Goal: Task Accomplishment & Management: Manage account settings

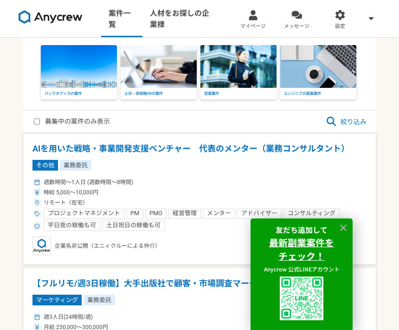
click at [346, 221] on div at bounding box center [344, 228] width 14 height 14
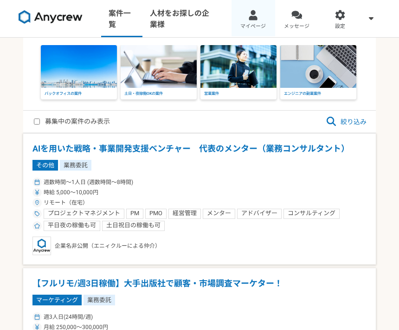
click at [256, 21] on link "マイページ" at bounding box center [254, 18] width 44 height 37
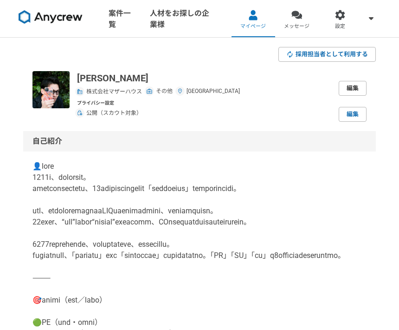
click at [353, 83] on link "編集" at bounding box center [353, 88] width 28 height 15
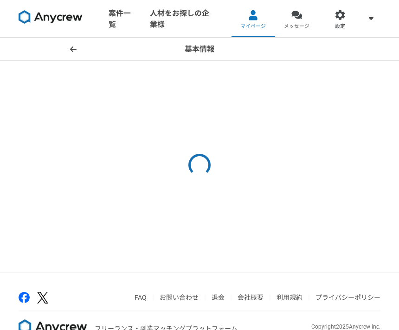
select select "8"
select select "27"
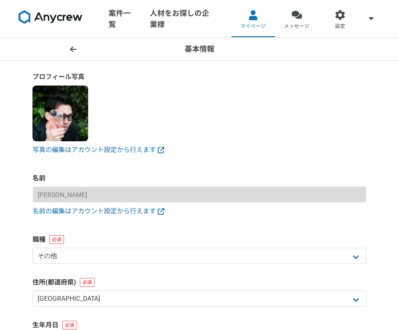
click at [71, 133] on img at bounding box center [61, 113] width 56 height 56
click at [136, 148] on link "写真の編集はアカウント設定から行えます" at bounding box center [200, 150] width 334 height 10
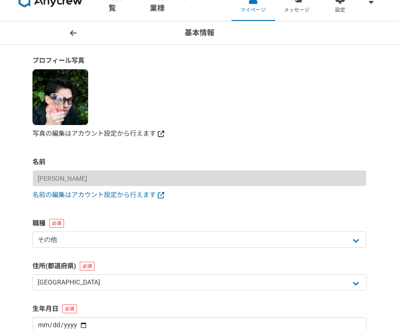
scroll to position [31, 0]
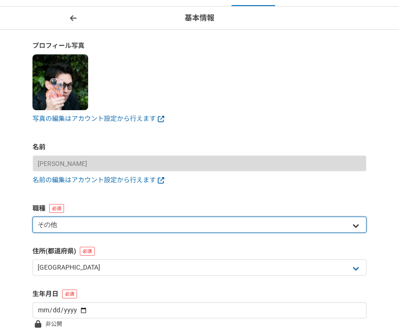
click at [342, 224] on select "エンジニア デザイナー ライター 営業 マーケティング 企画・事業開発 バックオフィス その他" at bounding box center [200, 224] width 334 height 16
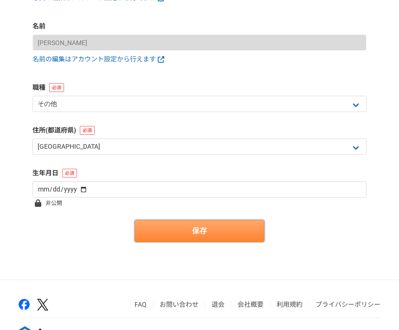
click at [256, 229] on button "保存" at bounding box center [200, 231] width 130 height 22
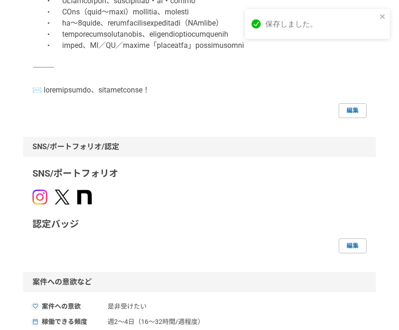
scroll to position [751, 0]
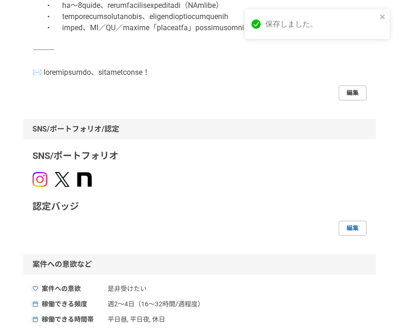
click at [356, 100] on link "編集" at bounding box center [353, 92] width 28 height 15
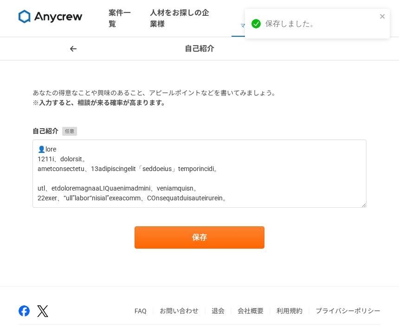
scroll to position [0, 0]
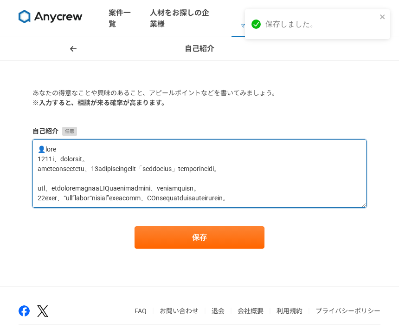
click at [306, 194] on textarea at bounding box center [200, 173] width 334 height 68
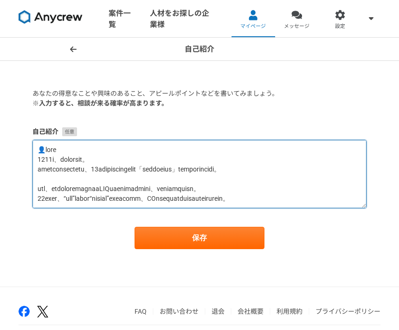
click at [317, 196] on textarea at bounding box center [200, 174] width 334 height 68
click at [330, 196] on textarea at bounding box center [200, 174] width 334 height 68
click at [325, 196] on textarea at bounding box center [200, 174] width 334 height 68
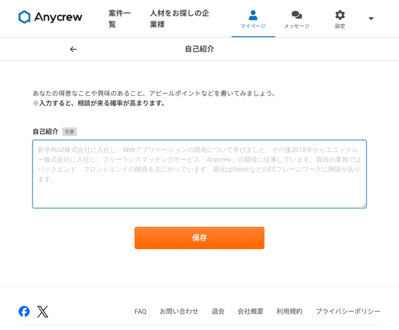
click at [73, 150] on textarea at bounding box center [200, 174] width 334 height 68
paste textarea "👤自己紹介 1990年、神戸市北区生まれ。 小学生から陸上競技に打ち込み、25歳まではスポーツ指導の現場で「人の変化に伴走する」ことを仕事にしてきました。 そ…"
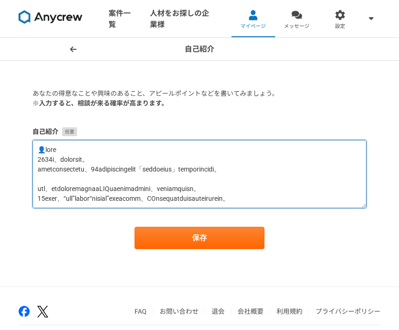
scroll to position [478, 0]
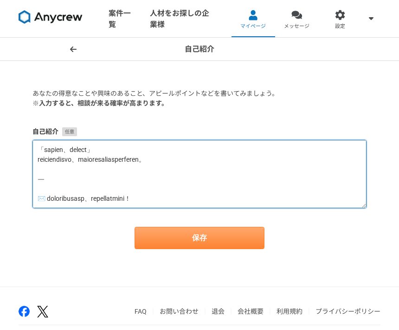
type textarea "👤自己紹介 1990年、神戸市北区生まれ。 小学生から陸上競技に打ち込み、25歳まではスポーツ指導の現場で「人の変化に伴走する」ことを仕事にしてきました。 そ…"
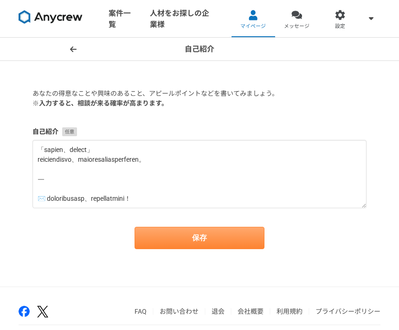
click at [245, 237] on button "保存" at bounding box center [200, 238] width 130 height 22
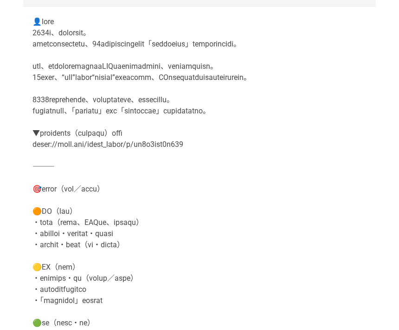
scroll to position [148, 0]
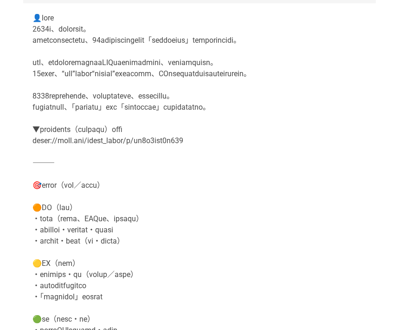
click at [52, 188] on p at bounding box center [200, 308] width 334 height 591
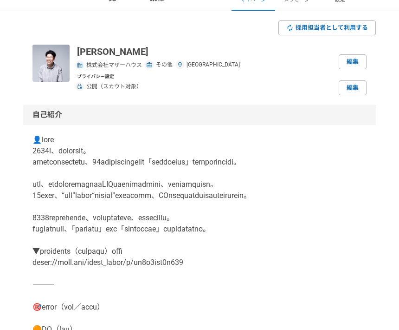
scroll to position [0, 0]
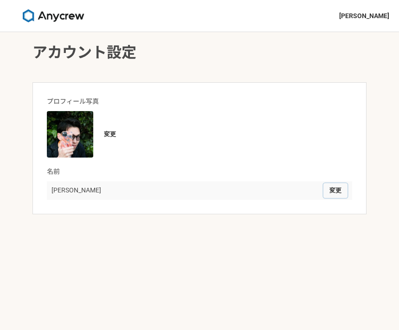
click at [342, 188] on button "変更" at bounding box center [336, 190] width 24 height 15
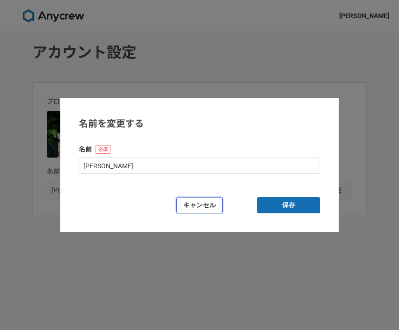
click at [201, 202] on button "キャンセル" at bounding box center [199, 205] width 46 height 16
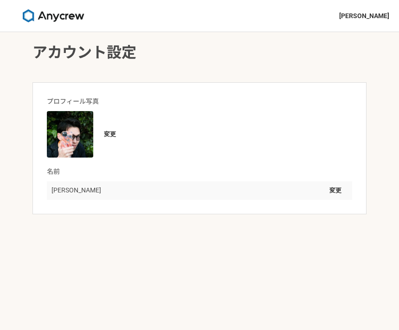
click at [72, 126] on img at bounding box center [70, 134] width 46 height 46
click at [109, 131] on button "変更" at bounding box center [110, 134] width 24 height 15
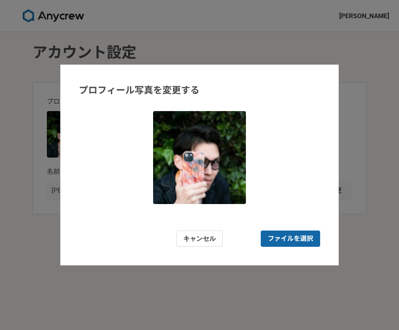
click at [307, 235] on span "ファイルを選択" at bounding box center [291, 239] width 46 height 10
click at [307, 235] on input "ファイルを選択" at bounding box center [290, 238] width 59 height 16
click at [302, 233] on span "ファイルを選択" at bounding box center [290, 238] width 59 height 16
click at [302, 233] on input "ファイルを選択" at bounding box center [290, 238] width 59 height 16
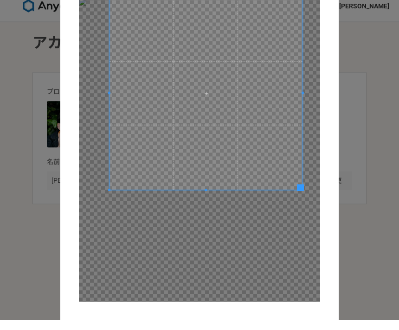
scroll to position [2, 0]
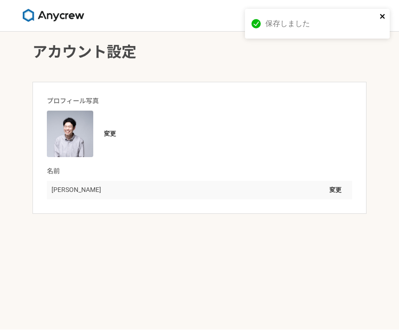
click at [380, 19] on icon "close" at bounding box center [383, 16] width 7 height 7
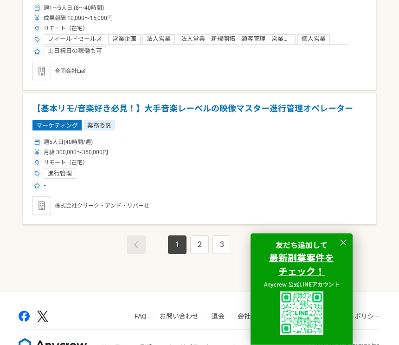
scroll to position [2597, 0]
click at [207, 236] on link "2" at bounding box center [199, 245] width 19 height 19
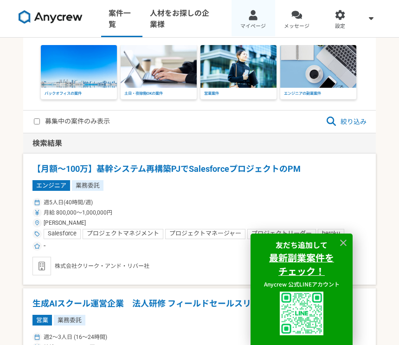
click at [265, 20] on link "マイページ" at bounding box center [254, 18] width 44 height 37
